Goal: Information Seeking & Learning: Learn about a topic

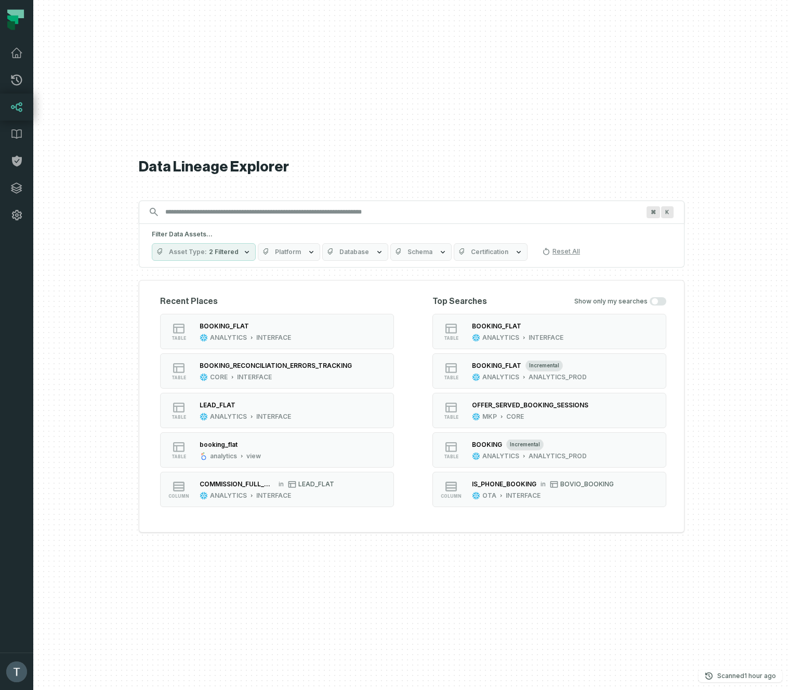
click at [287, 208] on input "Discovery Provider cmdk menu" at bounding box center [402, 212] width 486 height 17
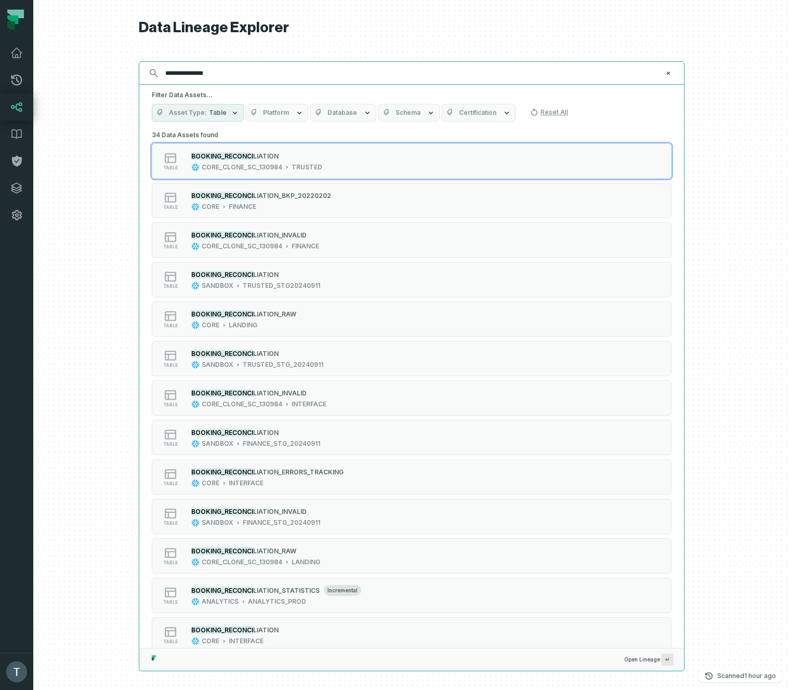
click at [182, 75] on input "**********" at bounding box center [410, 73] width 503 height 17
paste input "***"
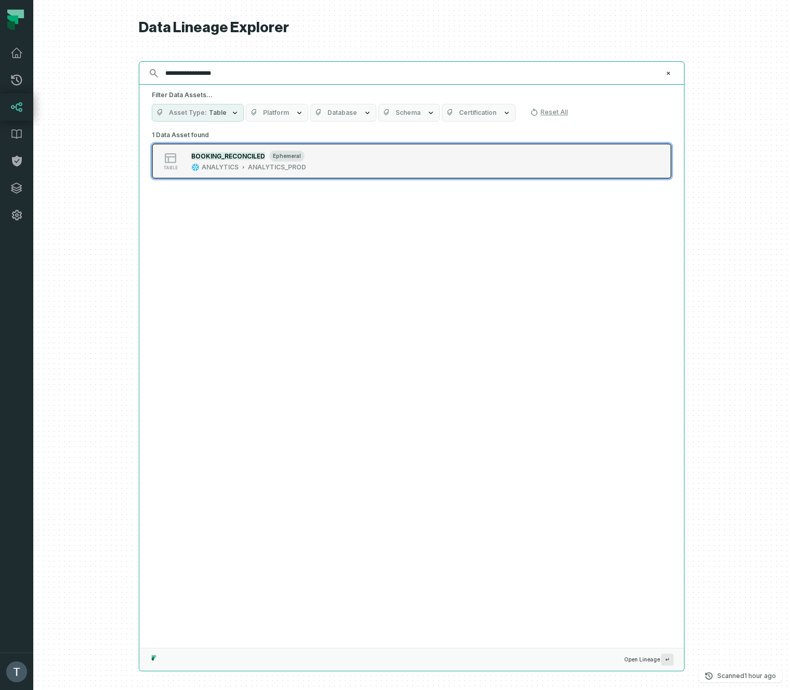
type input "**********"
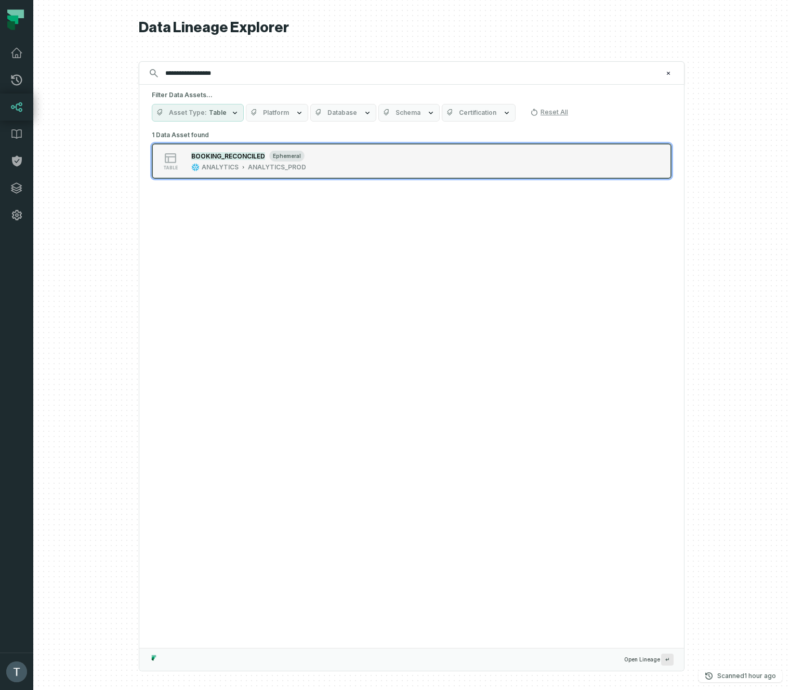
click at [364, 164] on div "table BOOKING_RECONCILED ephemeral ANALYTICS ANALYTICS_PROD" at bounding box center [284, 161] width 260 height 21
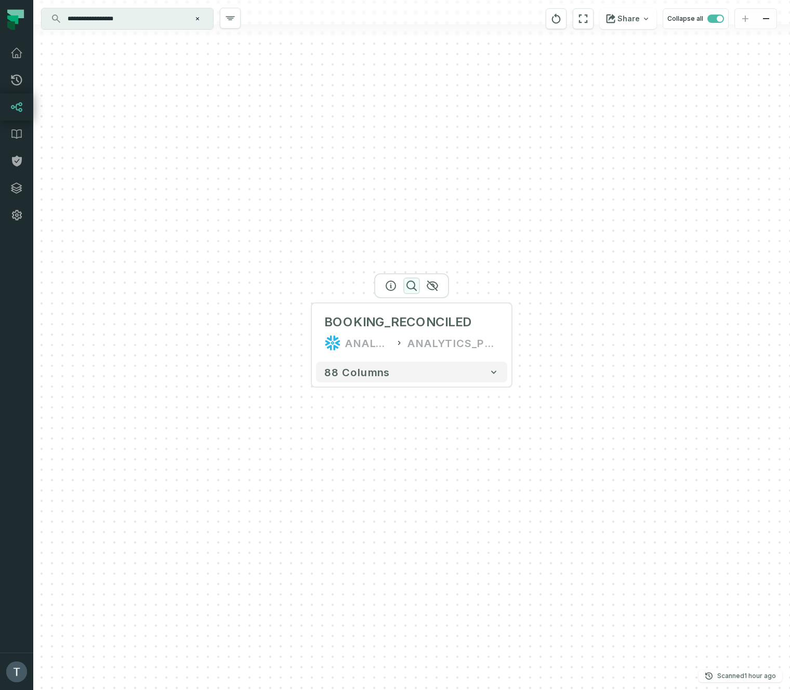
click at [414, 284] on icon "button" at bounding box center [411, 285] width 9 height 9
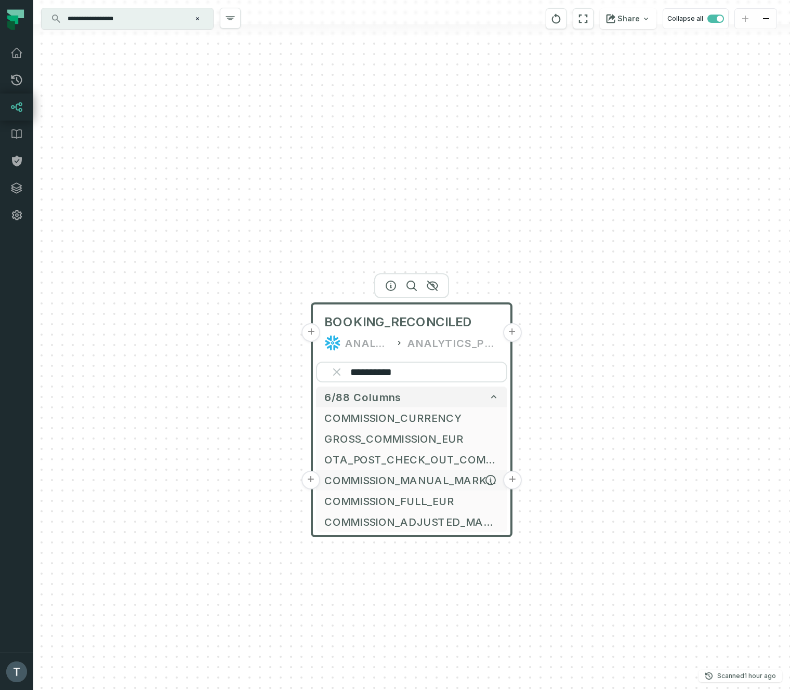
type input "**********"
click at [514, 479] on button "+" at bounding box center [512, 480] width 19 height 19
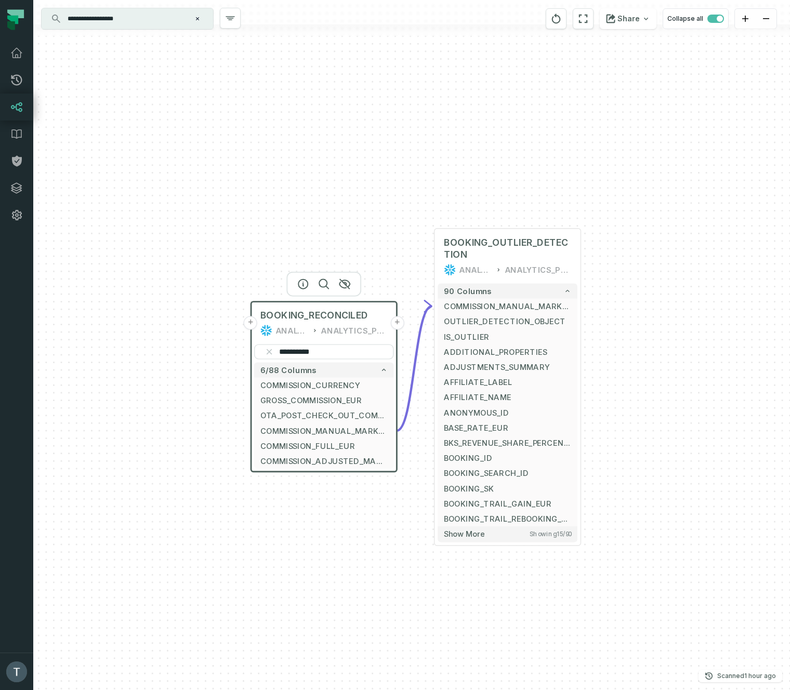
drag, startPoint x: 644, startPoint y: 567, endPoint x: 680, endPoint y: 421, distance: 150.2
click at [680, 421] on div "**********" at bounding box center [411, 345] width 756 height 690
click at [252, 430] on button "+" at bounding box center [250, 431] width 14 height 14
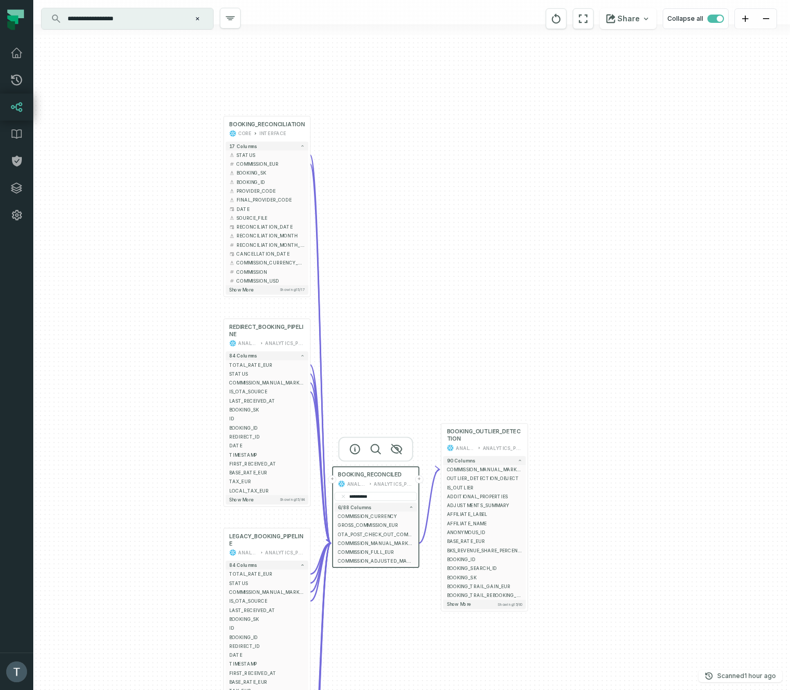
drag, startPoint x: 528, startPoint y: 530, endPoint x: 461, endPoint y: 265, distance: 272.9
click at [461, 265] on div "+ BOOKING_RECONCILIATION CORE INTERFACE + 17 columns + STATUS + + COMMISSION_EU…" at bounding box center [411, 345] width 756 height 690
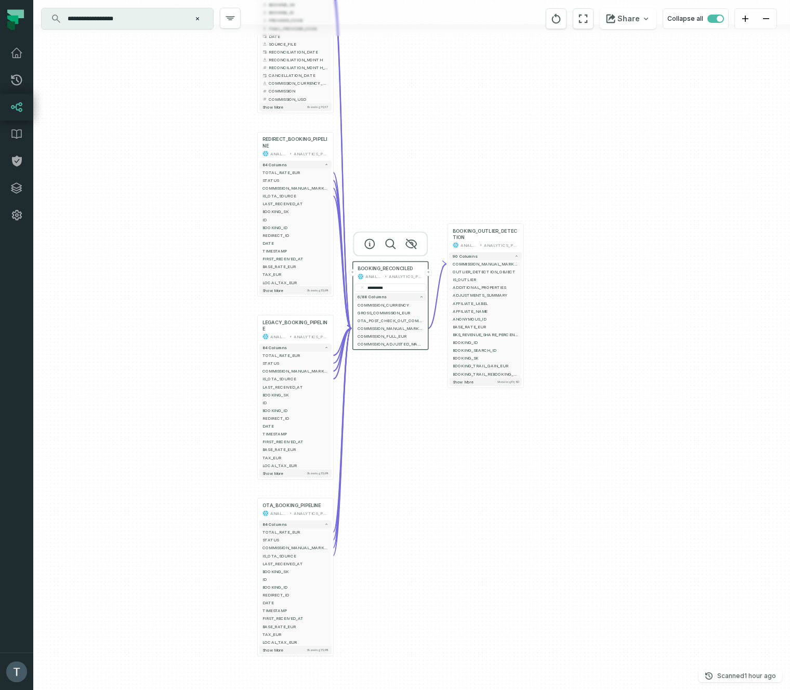
drag, startPoint x: 589, startPoint y: 428, endPoint x: 587, endPoint y: 284, distance: 144.4
click at [587, 284] on div "+ BOOKING_RECONCILIATION CORE INTERFACE + 17 columns + STATUS + + COMMISSION_EU…" at bounding box center [411, 345] width 756 height 690
click at [295, 112] on icon "button" at bounding box center [295, 115] width 12 height 12
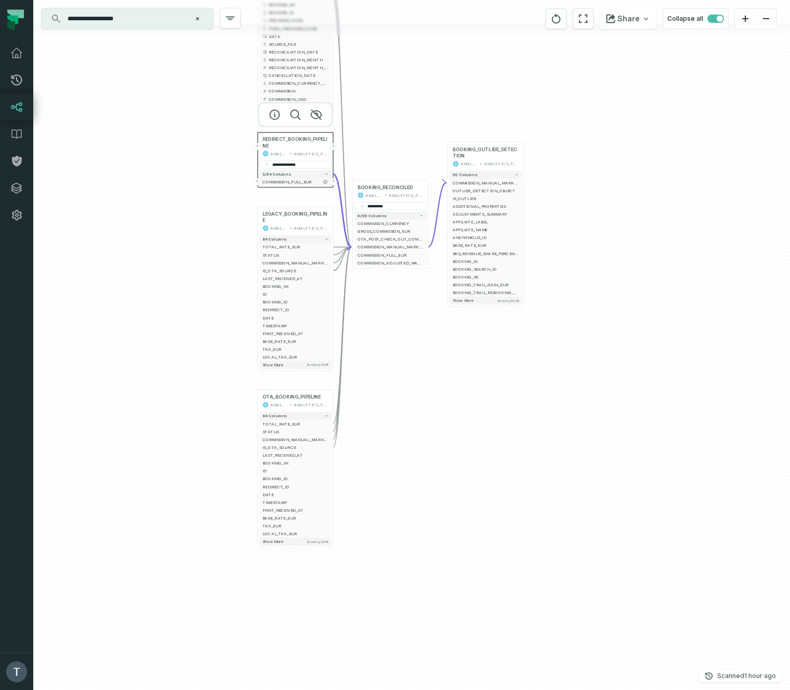
type input "**********"
click at [335, 182] on button "+" at bounding box center [333, 181] width 7 height 7
click at [355, 246] on button "-" at bounding box center [352, 247] width 7 height 7
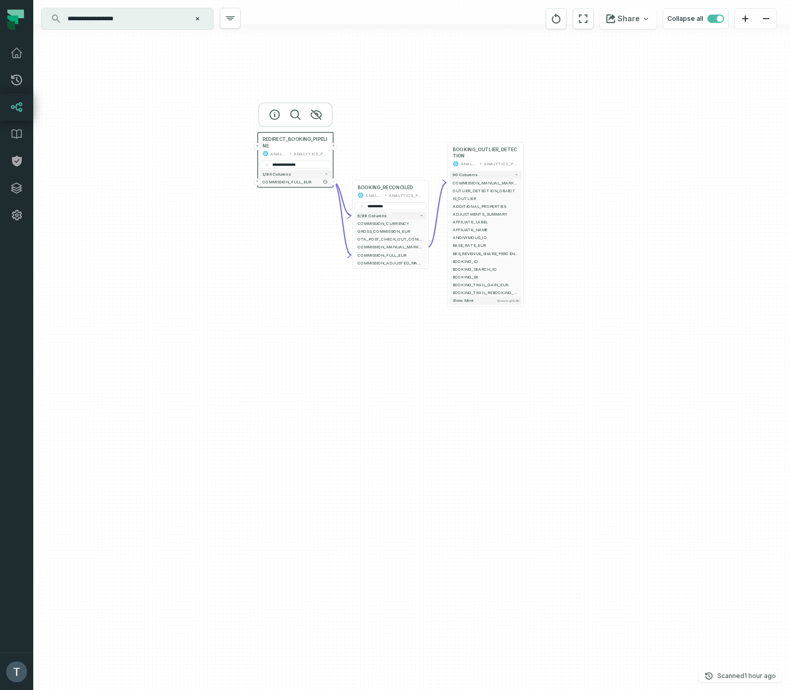
click at [258, 182] on button "+" at bounding box center [257, 181] width 7 height 7
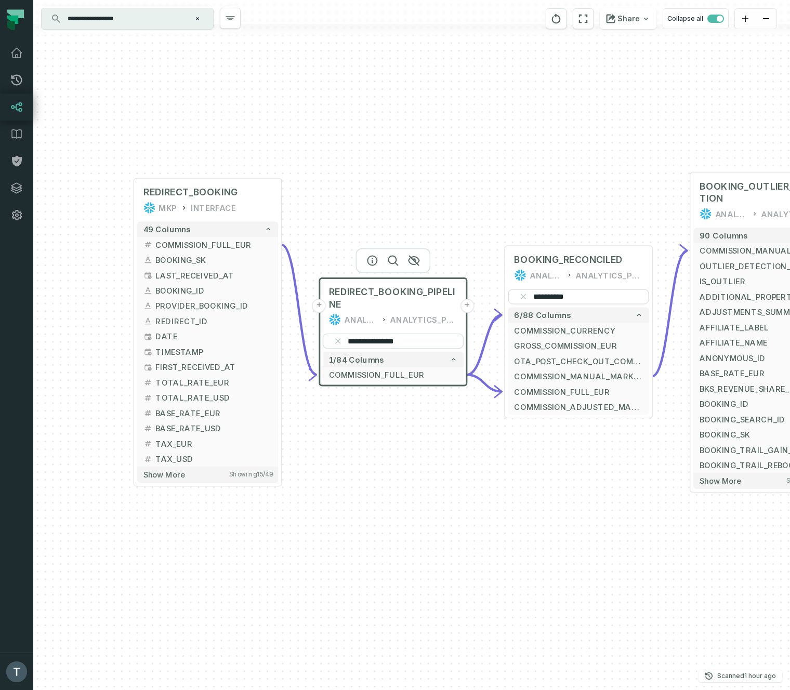
drag, startPoint x: 545, startPoint y: 335, endPoint x: 399, endPoint y: 173, distance: 218.2
click at [399, 173] on div "**********" at bounding box center [411, 345] width 756 height 690
click at [507, 391] on button "+" at bounding box center [504, 391] width 14 height 14
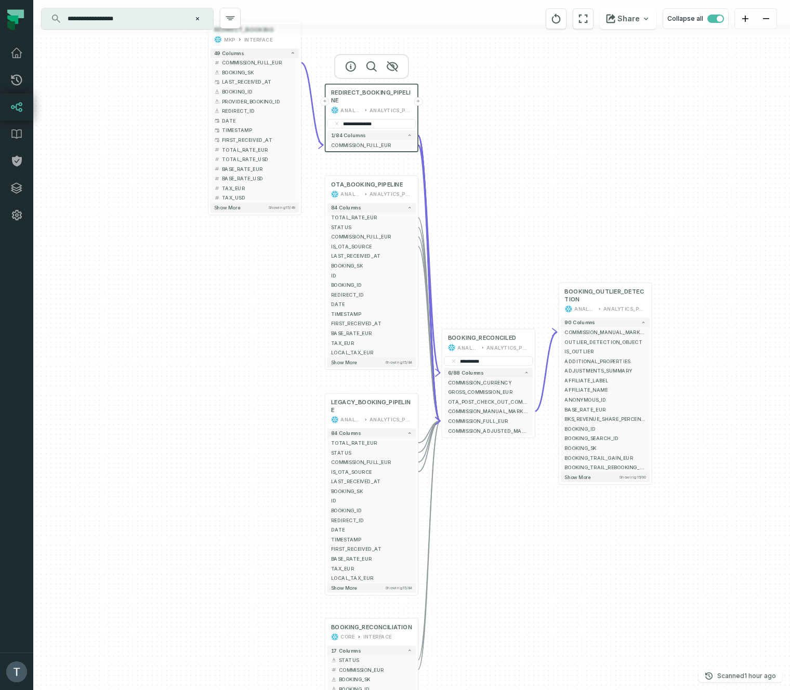
drag, startPoint x: 304, startPoint y: 567, endPoint x: 149, endPoint y: 427, distance: 209.3
click at [149, 427] on div "+ OTA_BOOKING_PIPELINE ANALYTICS ANALYTICS_PROD + 84 columns + TOTAL_RATE_EUR +…" at bounding box center [411, 345] width 756 height 690
click at [442, 410] on button "+" at bounding box center [441, 411] width 9 height 9
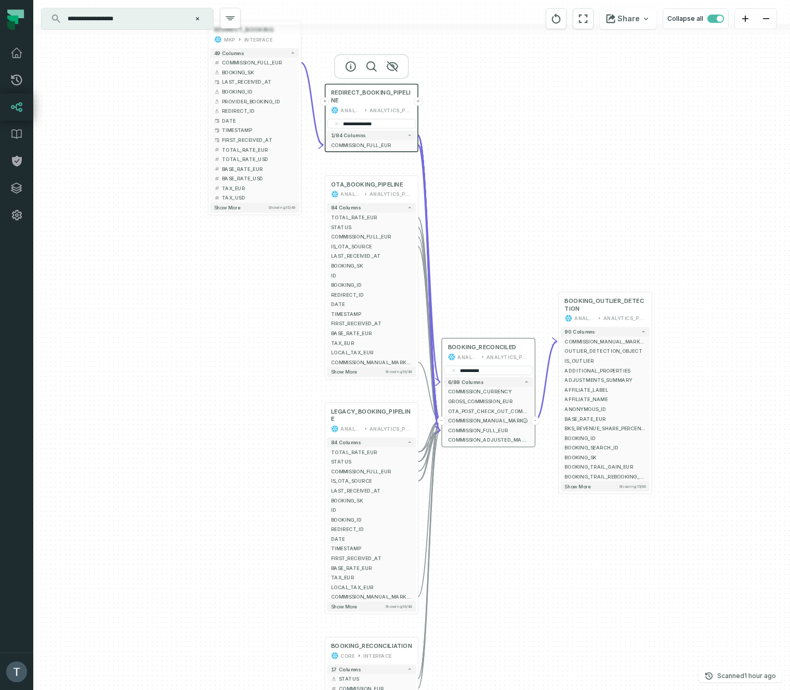
click at [443, 421] on button "-" at bounding box center [441, 420] width 9 height 9
click at [503, 499] on div "+ OTA_BOOKING_PIPELINE ANALYTICS ANALYTICS_PROD + 84 columns + TOTAL_RATE_EUR +…" at bounding box center [411, 345] width 756 height 690
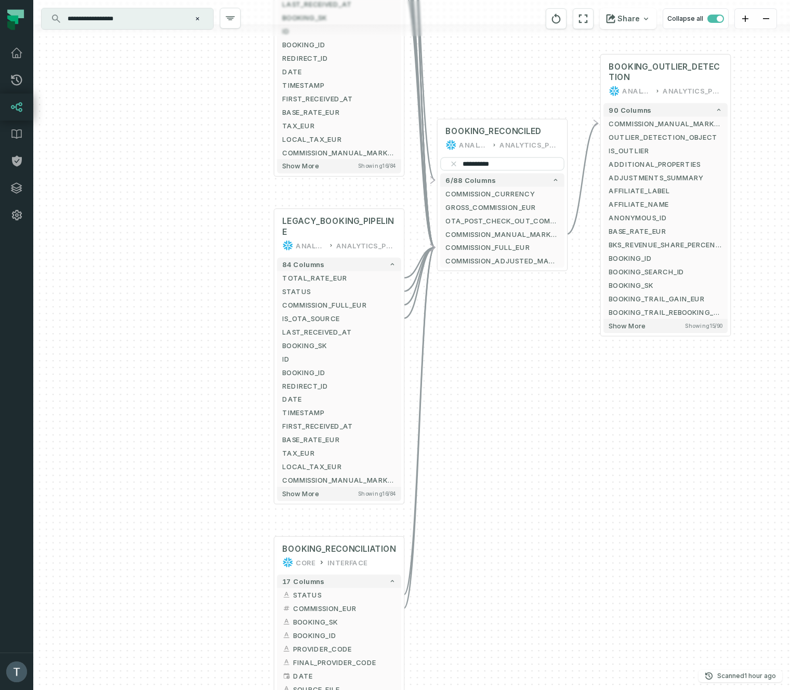
drag, startPoint x: 512, startPoint y: 553, endPoint x: 525, endPoint y: 397, distance: 156.4
click at [525, 397] on div "+ OTA_BOOKING_PIPELINE ANALYTICS ANALYTICS_PROD + 84 columns + TOTAL_RATE_EUR +…" at bounding box center [411, 345] width 756 height 690
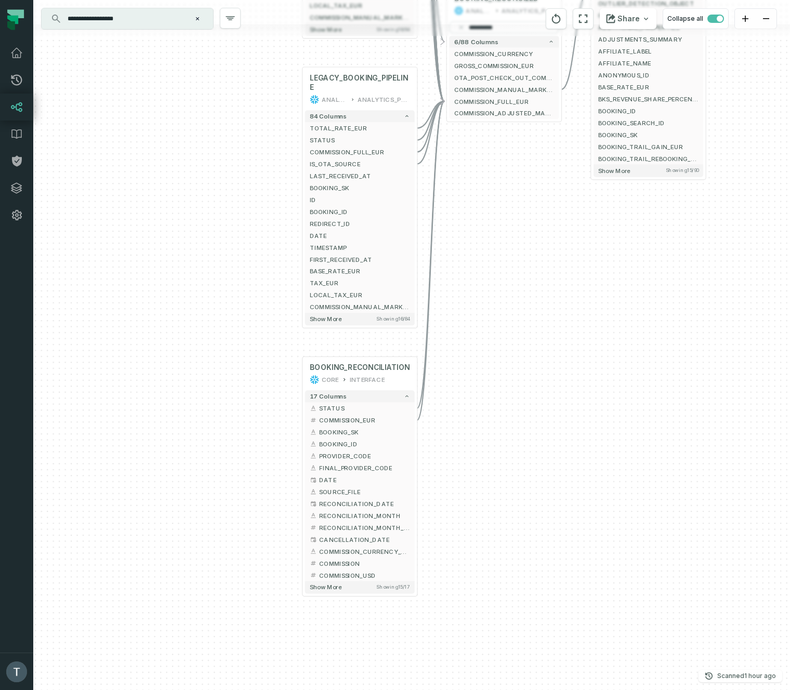
drag, startPoint x: 506, startPoint y: 488, endPoint x: 509, endPoint y: 359, distance: 129.4
click at [509, 359] on div "+ OTA_BOOKING_PIPELINE ANALYTICS ANALYTICS_PROD + 84 columns + TOTAL_RATE_EUR +…" at bounding box center [411, 345] width 756 height 690
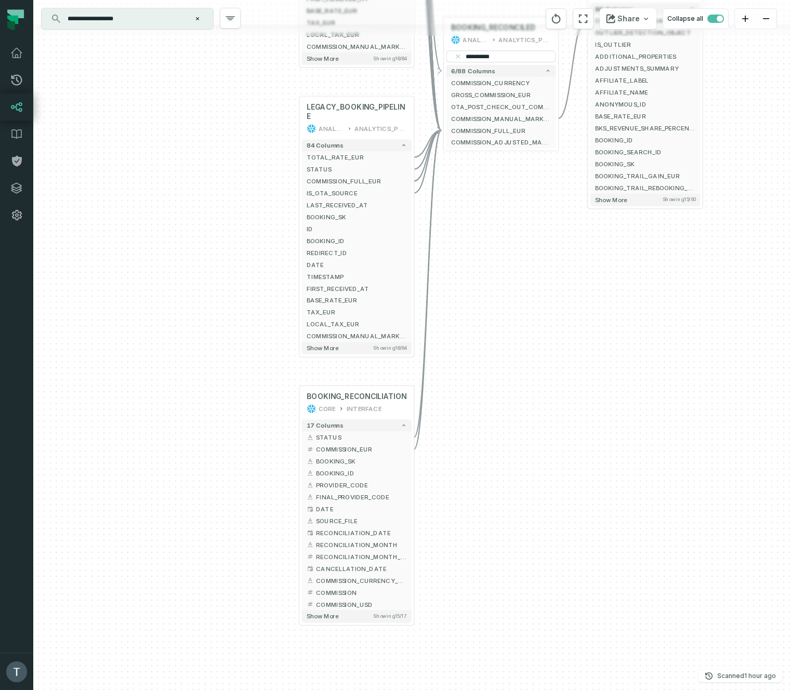
drag, startPoint x: 516, startPoint y: 308, endPoint x: 496, endPoint y: 379, distance: 74.0
click at [514, 350] on div "+ OTA_BOOKING_PIPELINE ANALYTICS ANALYTICS_PROD + 84 columns + TOTAL_RATE_EUR +…" at bounding box center [411, 345] width 756 height 690
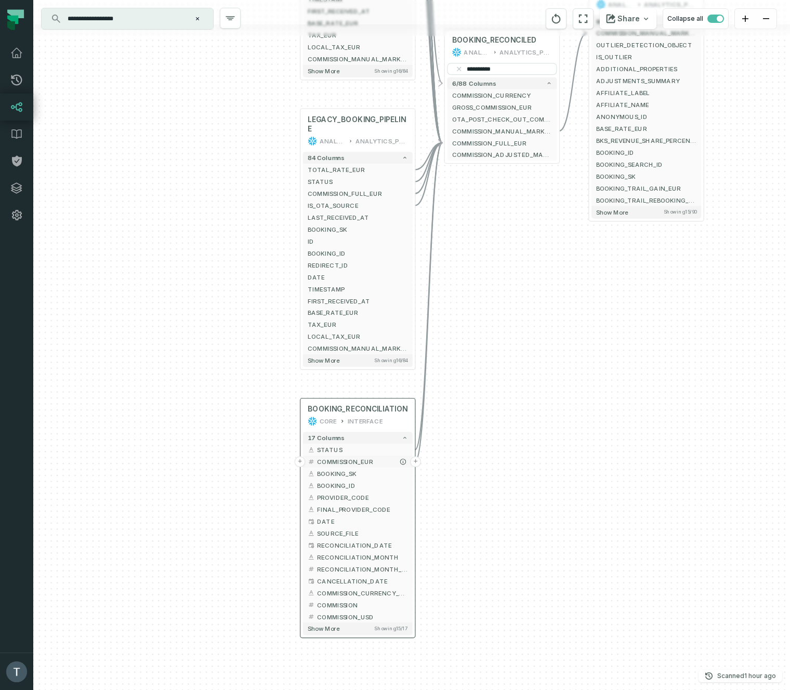
click at [363, 460] on span "COMMISSION_EUR" at bounding box center [362, 461] width 90 height 9
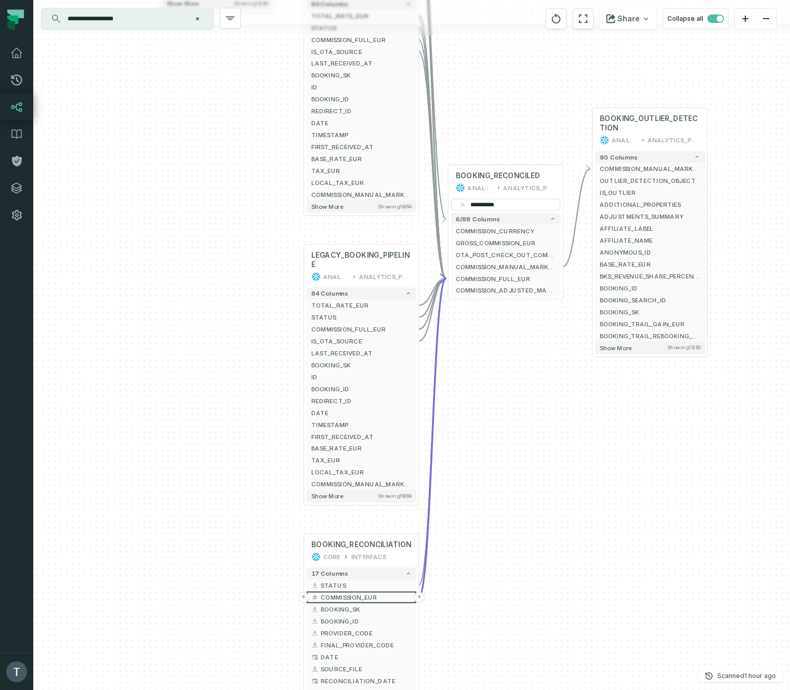
drag, startPoint x: 590, startPoint y: 341, endPoint x: 593, endPoint y: 476, distance: 135.7
click at [593, 476] on div "+ OTA_BOOKING_PIPELINE ANALYTICS ANALYTICS_PROD + 84 columns + TOTAL_RATE_EUR +…" at bounding box center [411, 345] width 756 height 690
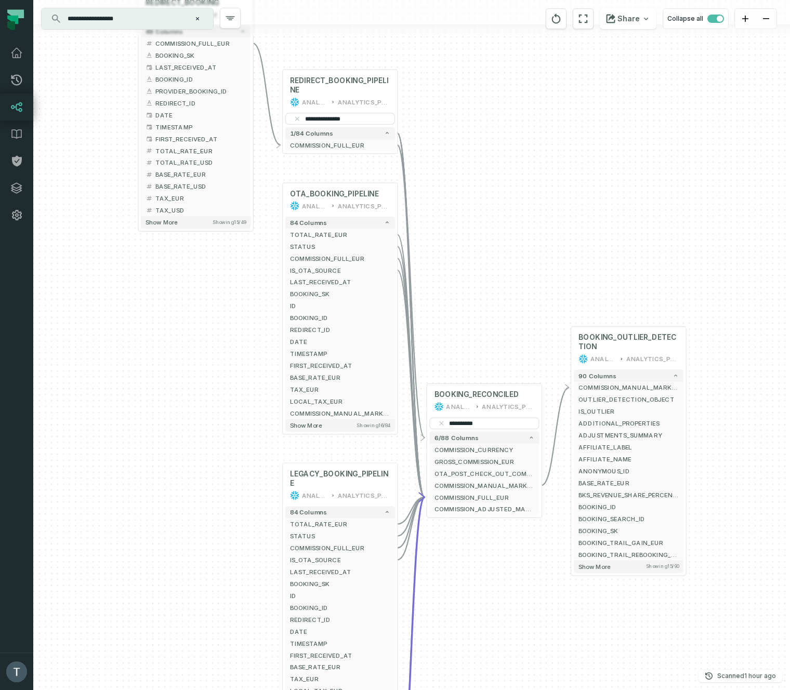
drag, startPoint x: 534, startPoint y: 376, endPoint x: 513, endPoint y: 596, distance: 221.8
click at [513, 596] on div "+ OTA_BOOKING_PIPELINE ANALYTICS ANALYTICS_PROD + 84 columns + TOTAL_RATE_EUR +…" at bounding box center [411, 345] width 756 height 690
click at [470, 499] on span "COMMISSION_FULL_EUR" at bounding box center [484, 499] width 100 height 9
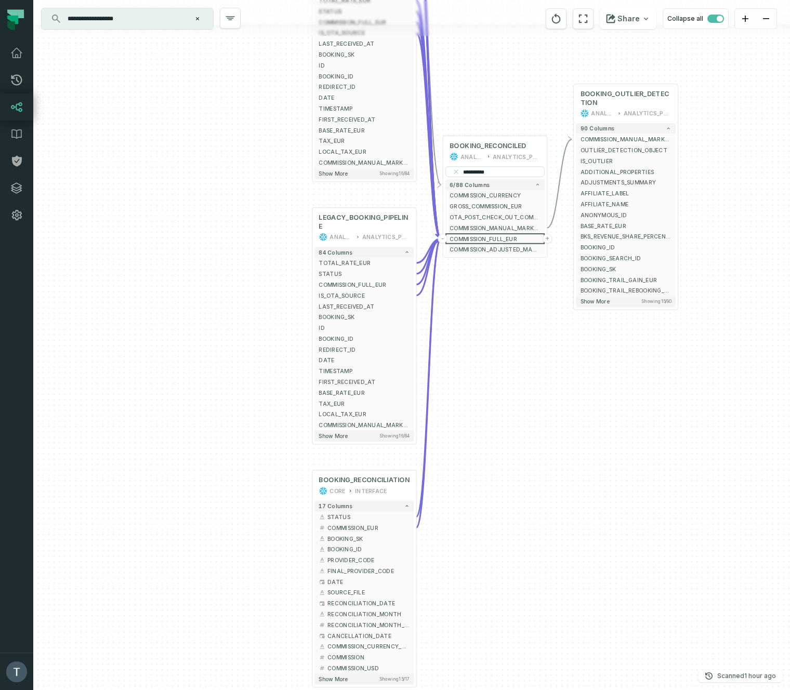
drag, startPoint x: 182, startPoint y: 497, endPoint x: 218, endPoint y: 282, distance: 218.1
click at [219, 283] on div "+ OTA_BOOKING_PIPELINE ANALYTICS ANALYTICS_PROD + 84 columns + TOTAL_RATE_EUR +…" at bounding box center [411, 345] width 756 height 690
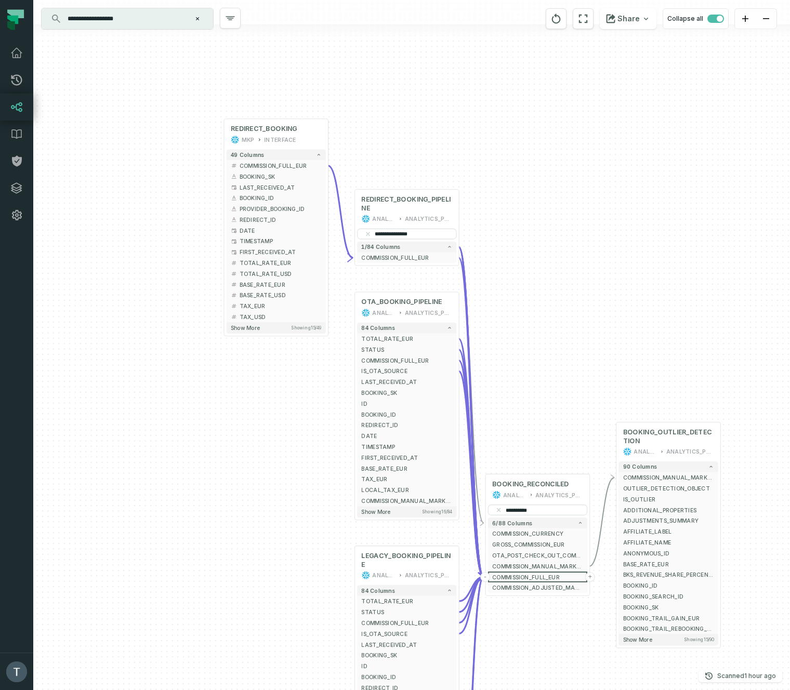
drag, startPoint x: 544, startPoint y: 405, endPoint x: 587, endPoint y: 765, distance: 362.6
click at [587, 689] on html "Pull Requests Dashboard Lineage Data Catalog Policies Integrations Settings [PE…" at bounding box center [395, 345] width 790 height 690
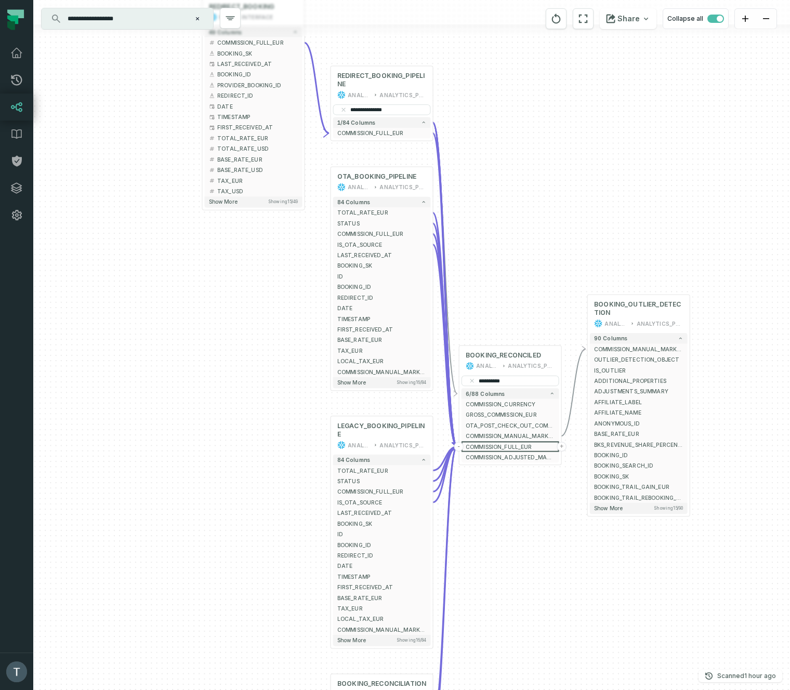
drag, startPoint x: 578, startPoint y: 397, endPoint x: 547, endPoint y: 263, distance: 137.1
click at [547, 263] on div "+ OTA_BOOKING_PIPELINE ANALYTICS ANALYTICS_PROD + 84 columns + TOTAL_RATE_EUR +…" at bounding box center [411, 345] width 756 height 690
click at [519, 368] on div "ANALYTICS_PROD" at bounding box center [531, 366] width 47 height 8
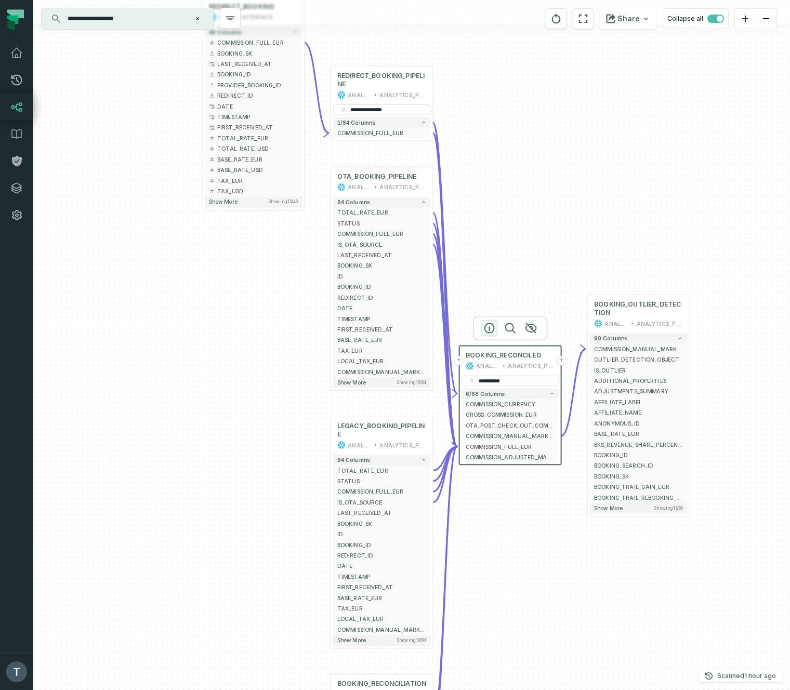
click at [489, 328] on icon "button" at bounding box center [489, 328] width 9 height 9
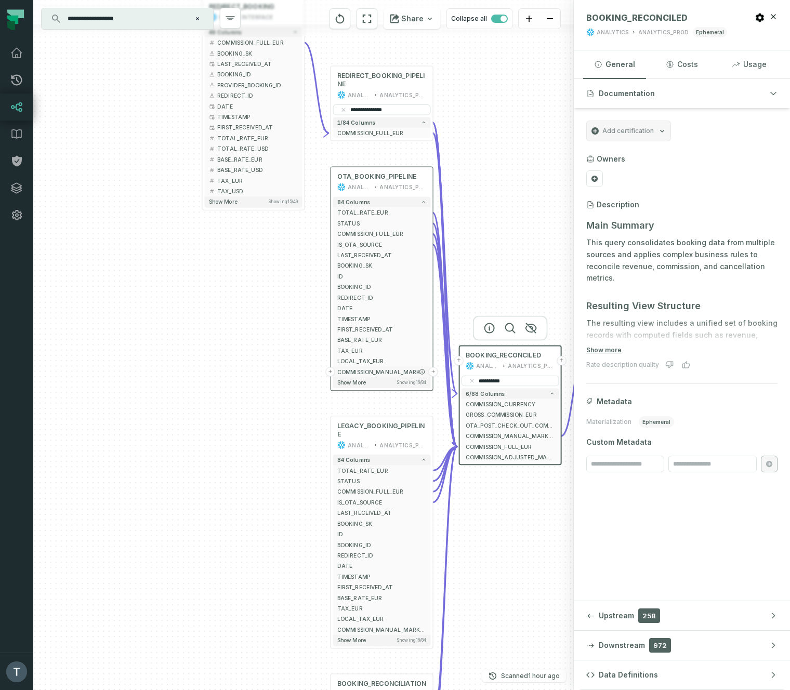
click at [331, 371] on button "+" at bounding box center [329, 371] width 9 height 9
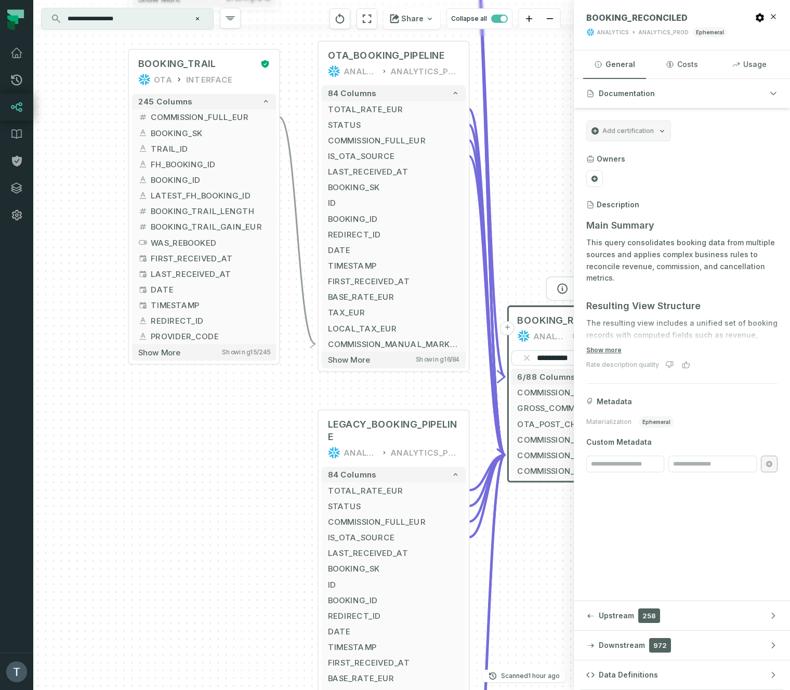
drag, startPoint x: 114, startPoint y: 456, endPoint x: 70, endPoint y: 153, distance: 305.5
click at [60, 153] on div "+ BOOKING_TRAIL OTA INTERFACE + 245 columns + COMMISSION_FULL_EUR + + BOOKING_S…" at bounding box center [303, 345] width 540 height 690
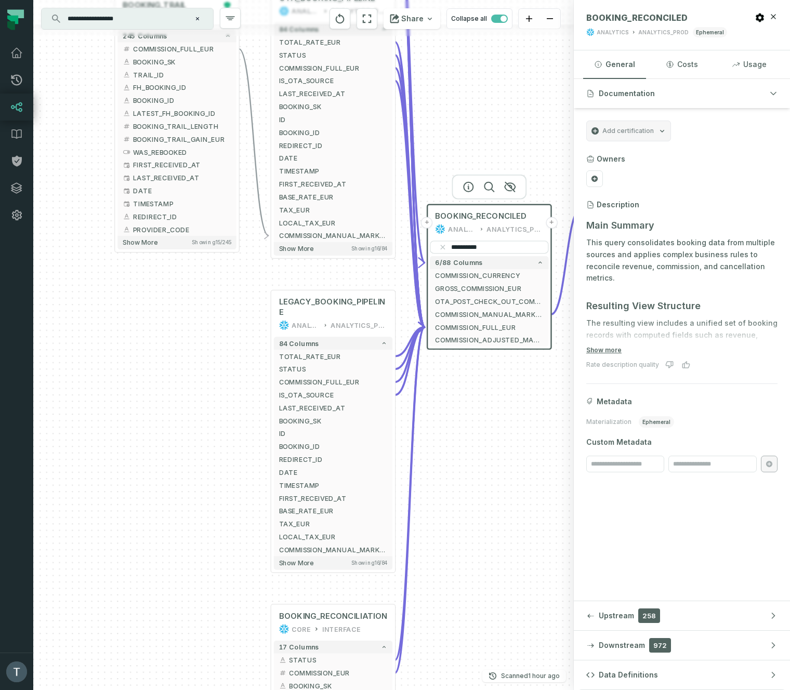
drag, startPoint x: 228, startPoint y: 559, endPoint x: 188, endPoint y: 422, distance: 141.9
click at [188, 422] on div "+ BOOKING_TRAIL OTA INTERFACE + 245 columns + COMMISSION_FULL_EUR + + BOOKING_S…" at bounding box center [303, 345] width 540 height 690
click at [271, 549] on button "+" at bounding box center [269, 549] width 11 height 11
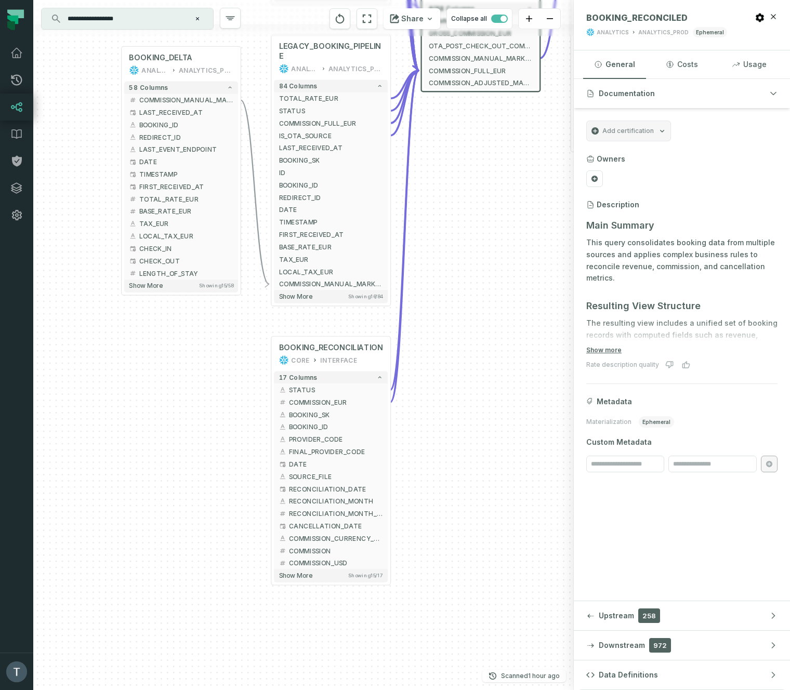
drag, startPoint x: 134, startPoint y: 570, endPoint x: 79, endPoint y: 243, distance: 332.3
click at [79, 201] on div "+ BOOKING_DELTA ANALYTICS ANALYTICS_PROD + 58 columns + COMMISSION_MANUAL_MARKE…" at bounding box center [303, 345] width 540 height 690
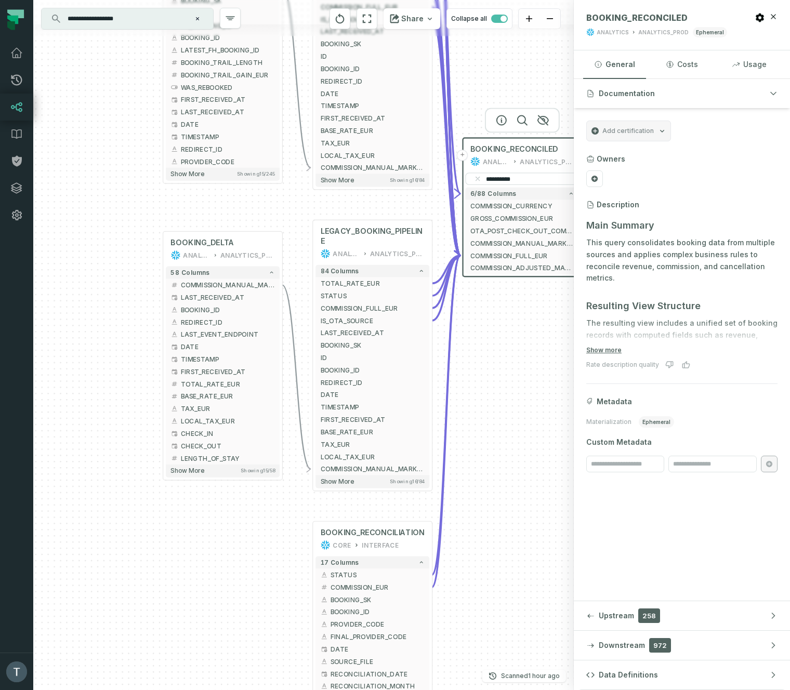
drag, startPoint x: 127, startPoint y: 406, endPoint x: 184, endPoint y: 676, distance: 276.0
click at [184, 676] on div "+ BOOKING_DELTA ANALYTICS ANALYTICS_PROD + 58 columns + COMMISSION_MANUAL_MARKE…" at bounding box center [303, 345] width 540 height 690
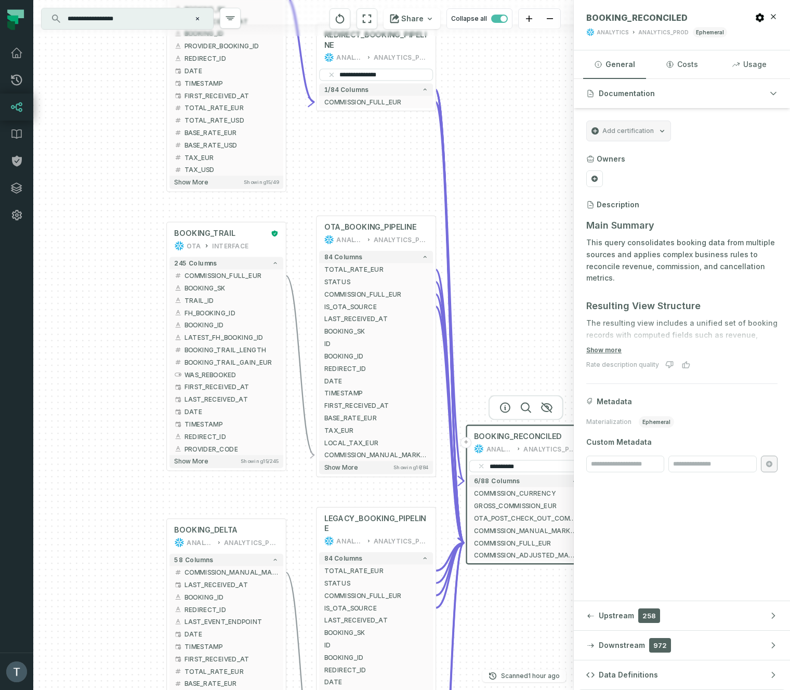
drag, startPoint x: 89, startPoint y: 251, endPoint x: 77, endPoint y: 453, distance: 202.4
click at [77, 453] on div "+ BOOKING_DELTA ANALYTICS ANALYTICS_PROD + 58 columns + COMMISSION_MANUAL_MARKE…" at bounding box center [303, 345] width 540 height 690
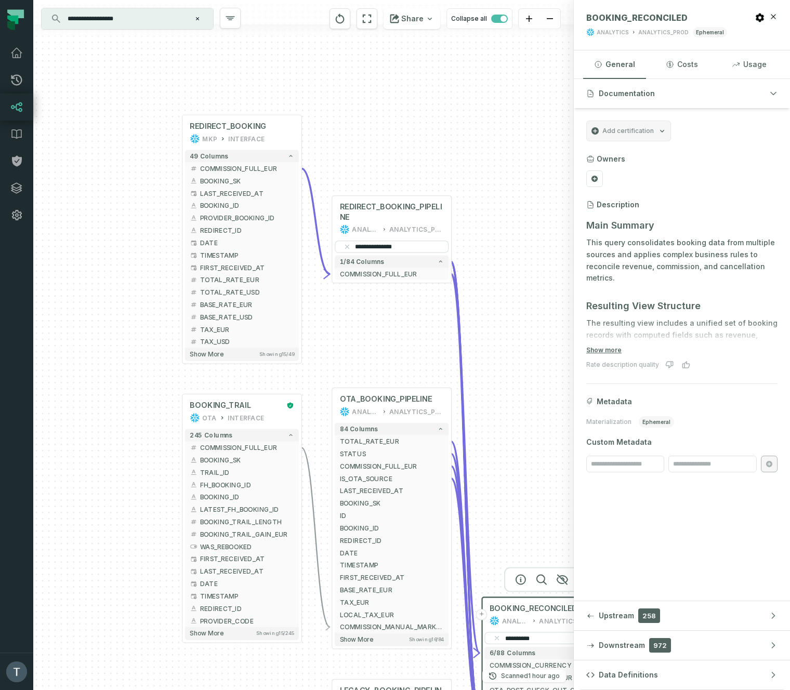
drag, startPoint x: 78, startPoint y: 219, endPoint x: 94, endPoint y: 391, distance: 172.7
click at [94, 391] on div "+ BOOKING_DELTA ANALYTICS ANALYTICS_PROD + 58 columns + COMMISSION_MANUAL_MARKE…" at bounding box center [303, 345] width 540 height 690
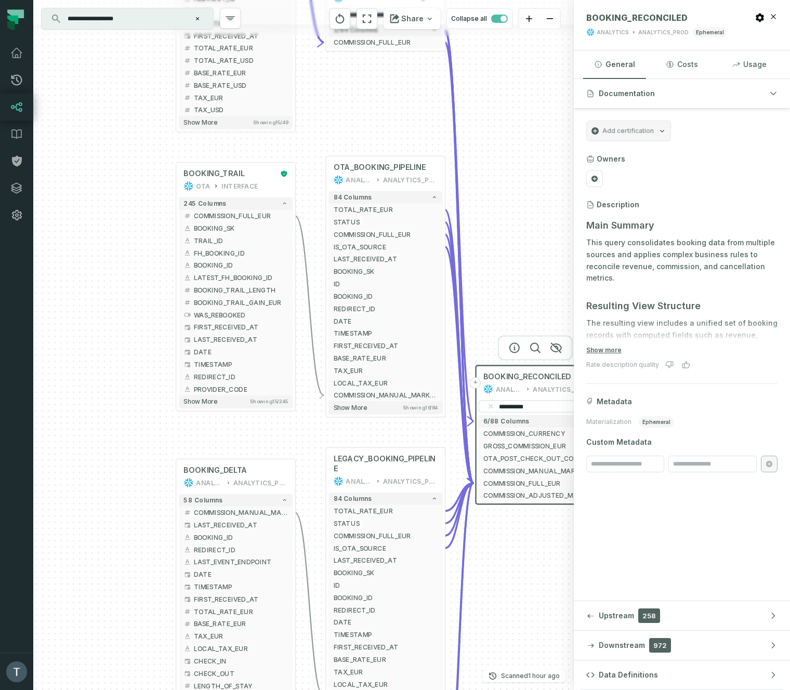
drag, startPoint x: 113, startPoint y: 406, endPoint x: 108, endPoint y: 162, distance: 244.2
click at [108, 162] on div "+ BOOKING_DELTA ANALYTICS ANALYTICS_PROD + 58 columns + COMMISSION_MANUAL_MARKE…" at bounding box center [303, 345] width 540 height 690
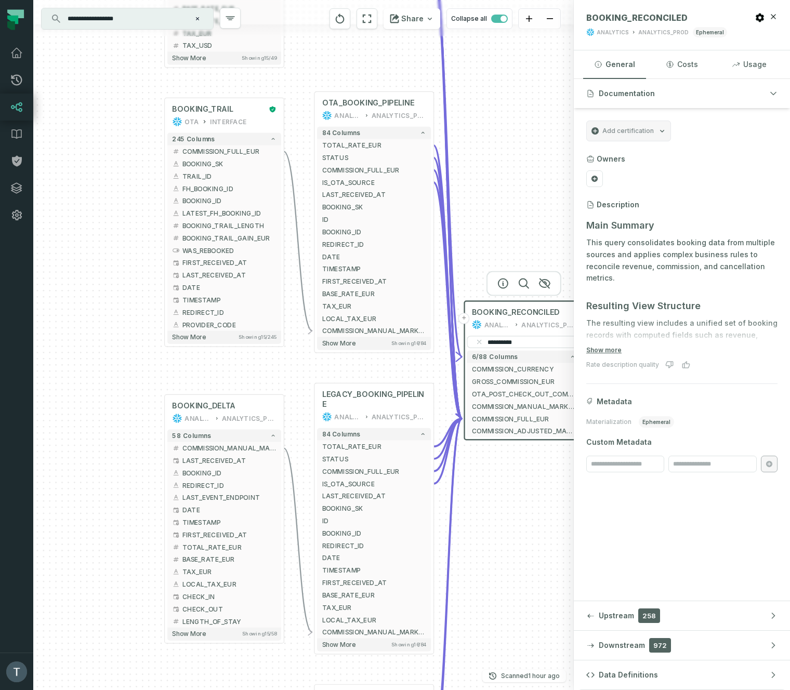
drag, startPoint x: 125, startPoint y: 343, endPoint x: 112, endPoint y: 291, distance: 53.4
click at [112, 291] on div "+ BOOKING_DELTA ANALYTICS ANALYTICS_PROD + 58 columns + COMMISSION_MANUAL_MARKE…" at bounding box center [303, 345] width 540 height 690
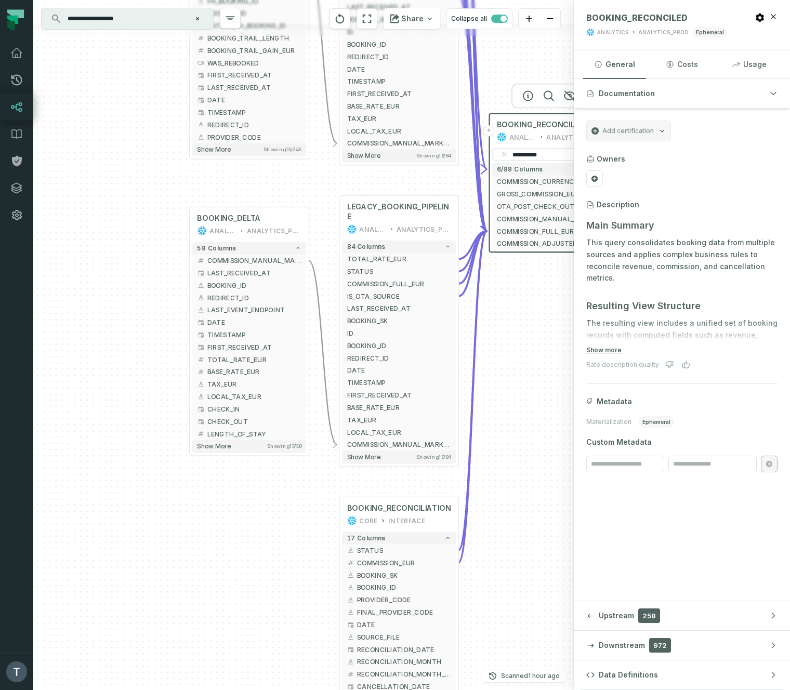
drag, startPoint x: 139, startPoint y: 373, endPoint x: 164, endPoint y: 217, distance: 157.8
click at [164, 217] on div "+ BOOKING_DELTA ANALYTICS ANALYTICS_PROD + 58 columns + COMMISSION_MANUAL_MARKE…" at bounding box center [303, 345] width 540 height 690
click at [191, 261] on button "+" at bounding box center [188, 260] width 11 height 11
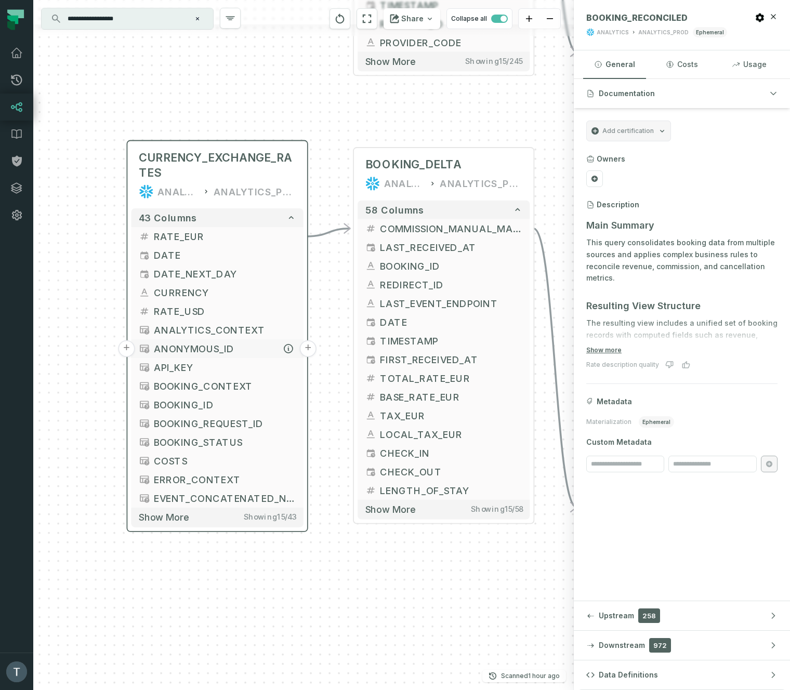
drag, startPoint x: 115, startPoint y: 499, endPoint x: 144, endPoint y: 347, distance: 155.0
click at [47, 308] on div "+ CURRENCY_EXCHANGE_RATES ANALYTICS ANALYTICS_PROD + 43 columns + RATE_EUR + + …" at bounding box center [303, 345] width 540 height 690
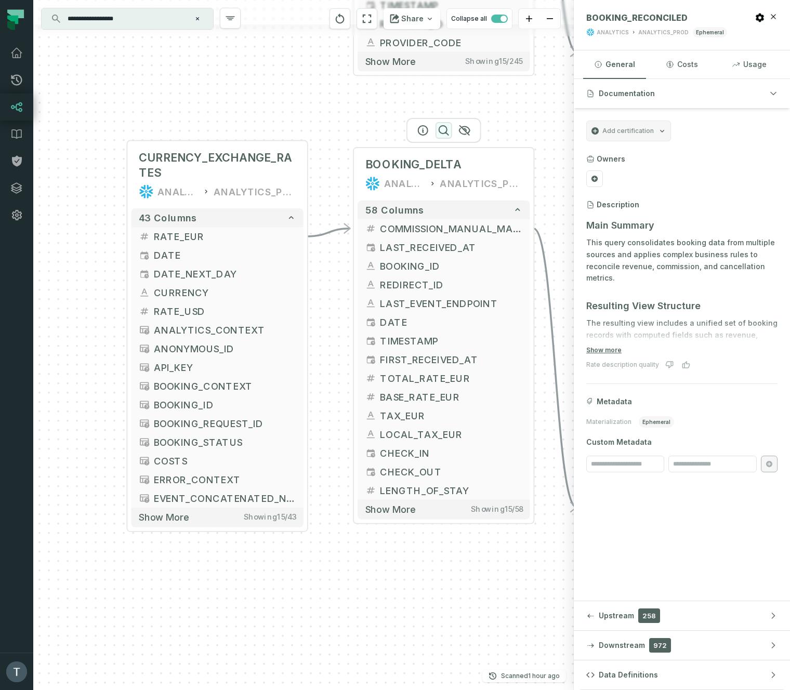
click at [441, 129] on icon "button" at bounding box center [443, 130] width 12 height 12
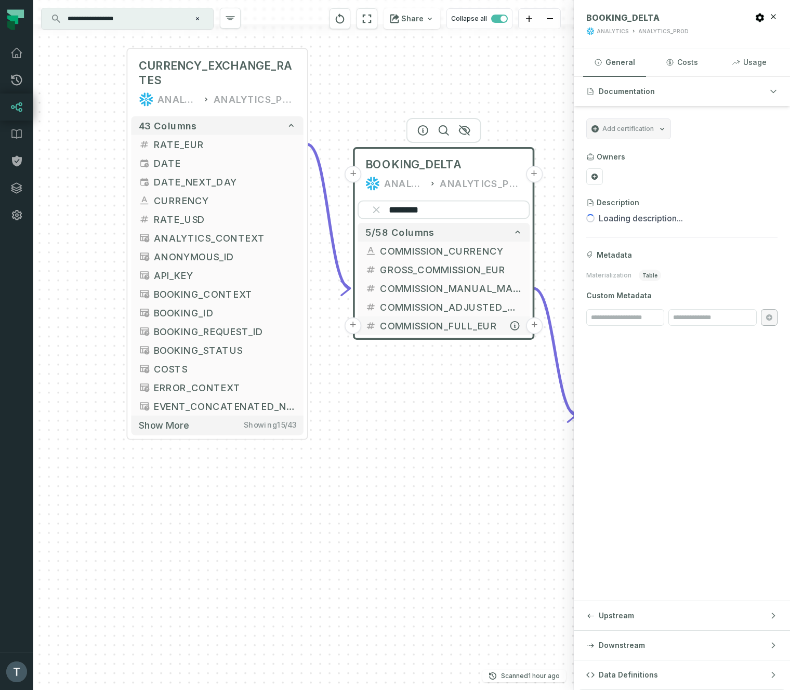
type input "********"
click at [356, 324] on button "+" at bounding box center [352, 325] width 17 height 17
click at [355, 325] on button "-" at bounding box center [352, 325] width 17 height 17
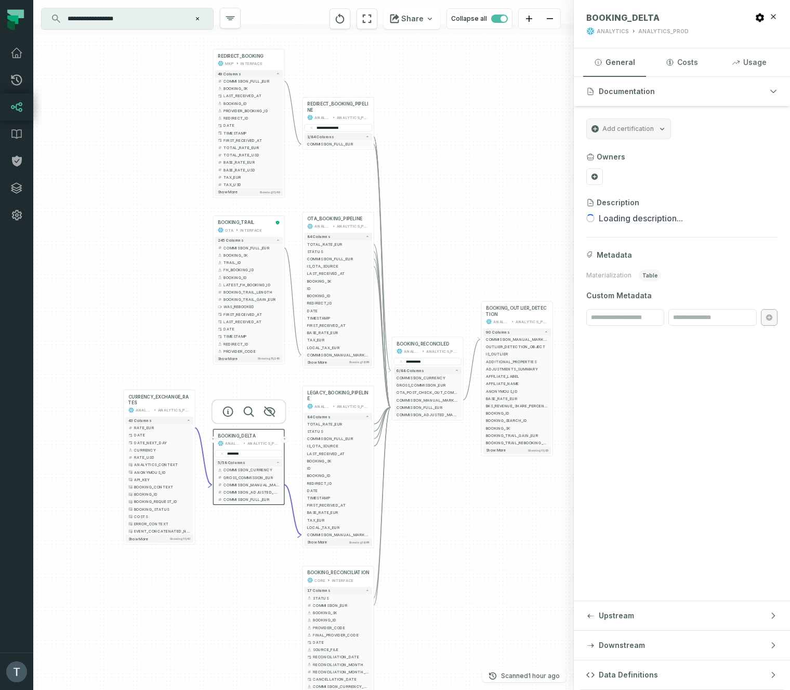
drag, startPoint x: 420, startPoint y: 506, endPoint x: 238, endPoint y: 607, distance: 208.4
click at [238, 608] on div "+ CURRENCY_EXCHANGE_RATES ANALYTICS ANALYTICS_PROD + 43 columns + RATE_EUR + + …" at bounding box center [303, 345] width 540 height 690
